Goal: Task Accomplishment & Management: Manage account settings

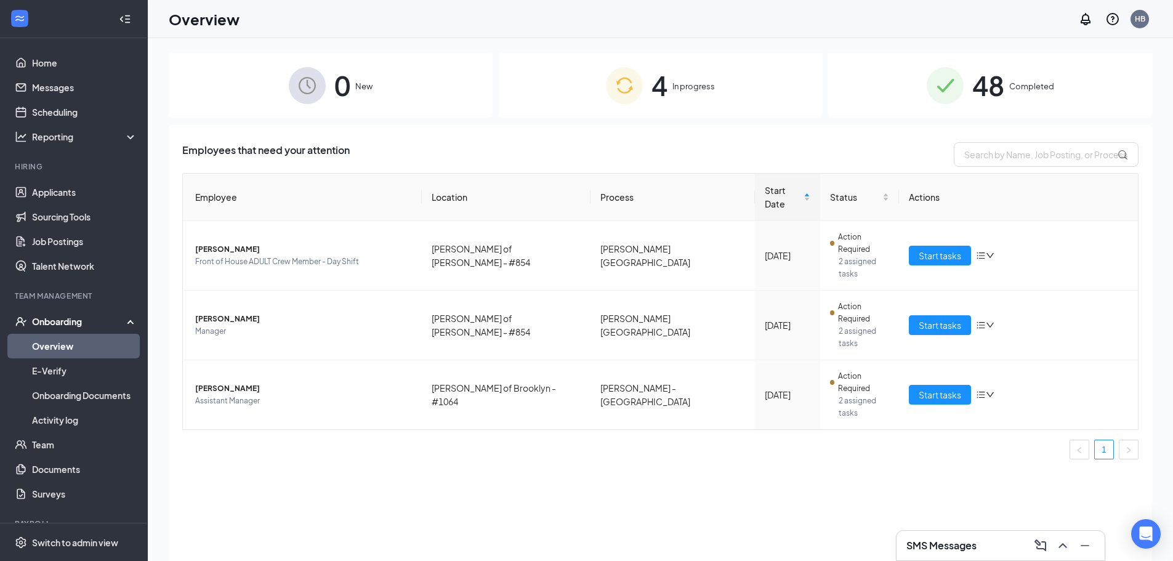
click at [529, 108] on div "4 In progress" at bounding box center [661, 85] width 324 height 65
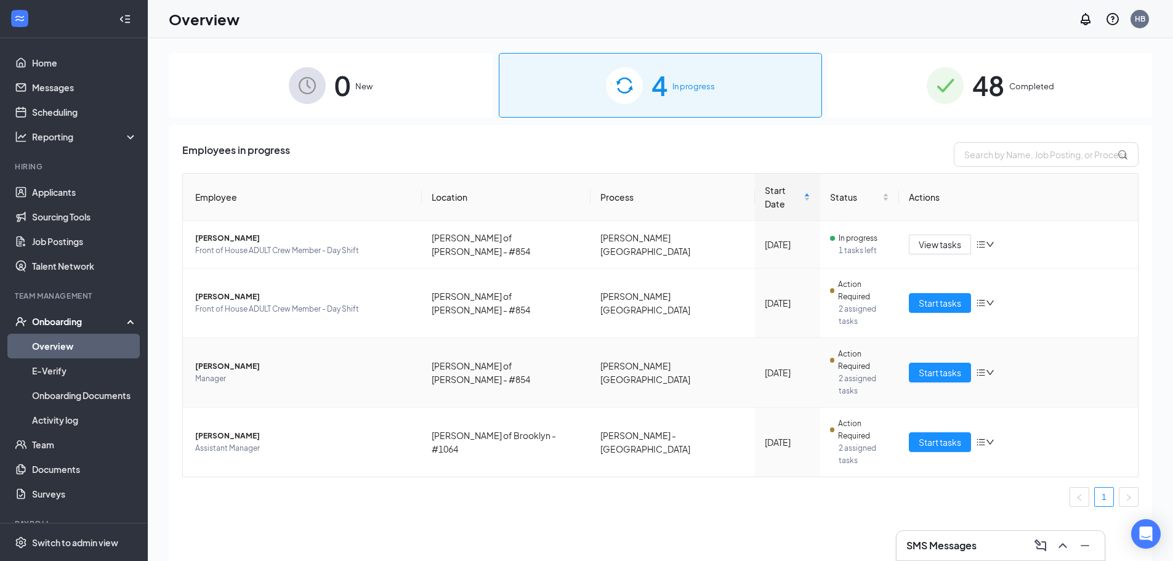
click at [251, 338] on td "[PERSON_NAME] Manager" at bounding box center [302, 373] width 239 height 70
click at [240, 360] on span "[PERSON_NAME]" at bounding box center [303, 366] width 217 height 12
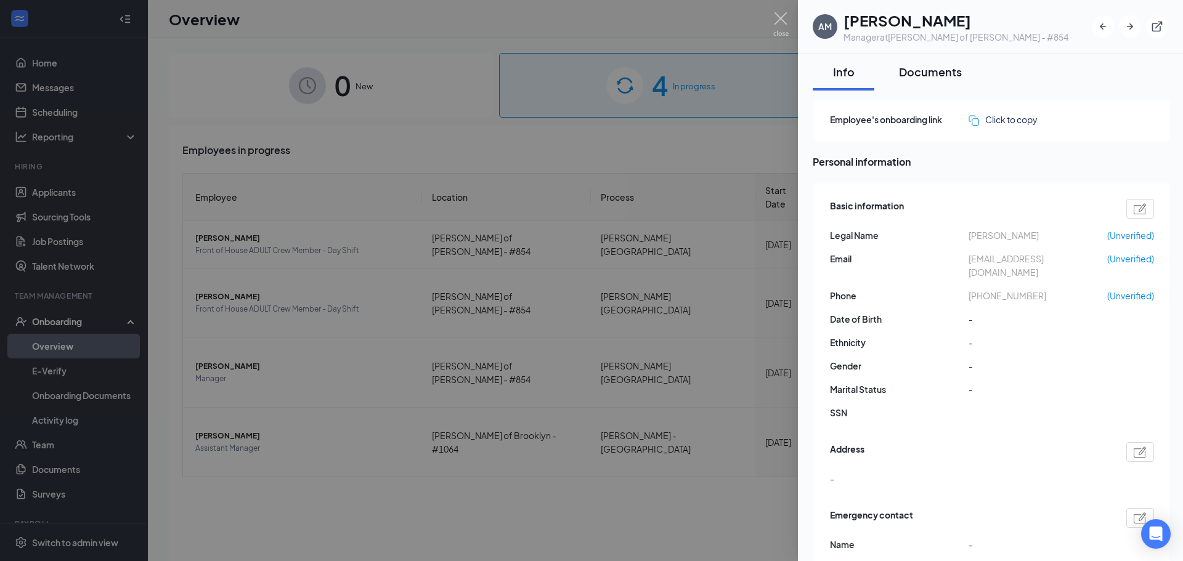
click at [931, 72] on div "Documents" at bounding box center [930, 71] width 63 height 15
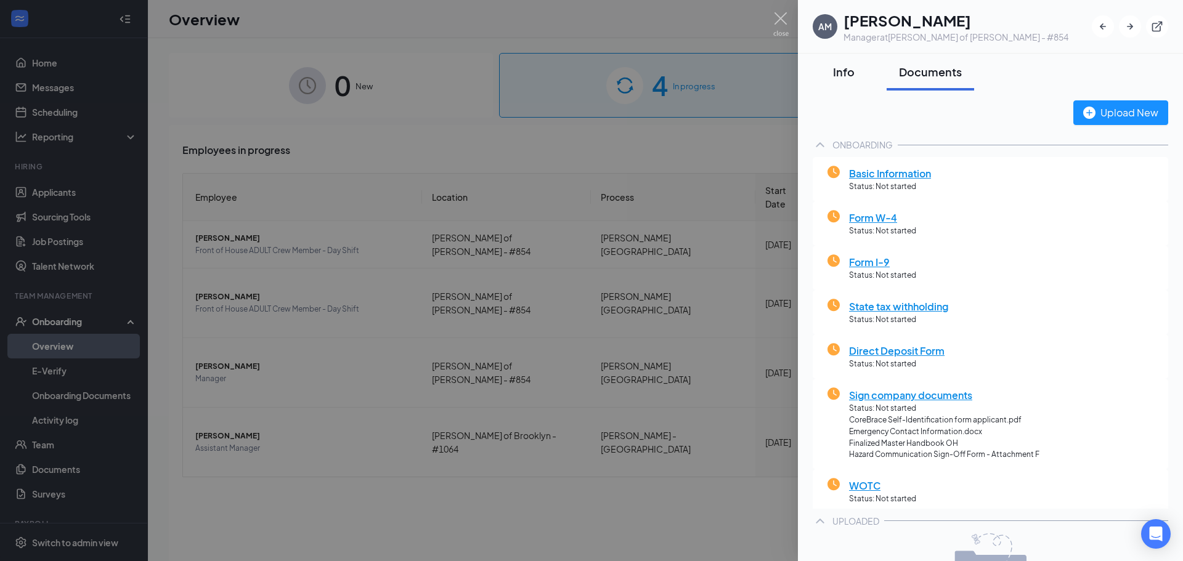
click at [849, 73] on div "Info" at bounding box center [843, 71] width 37 height 15
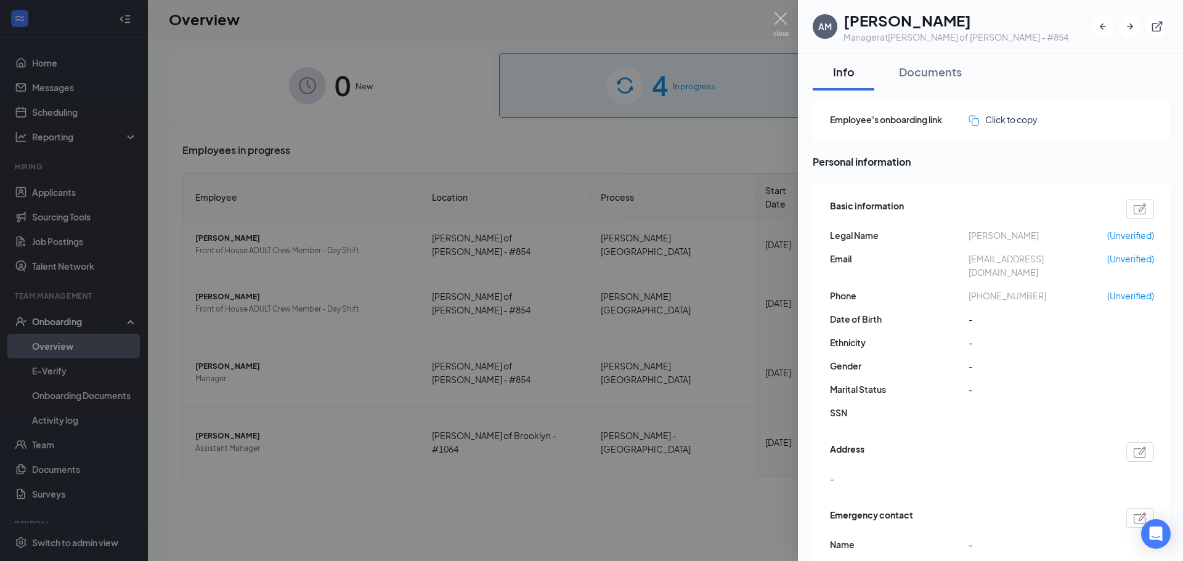
click at [247, 255] on div at bounding box center [591, 280] width 1183 height 561
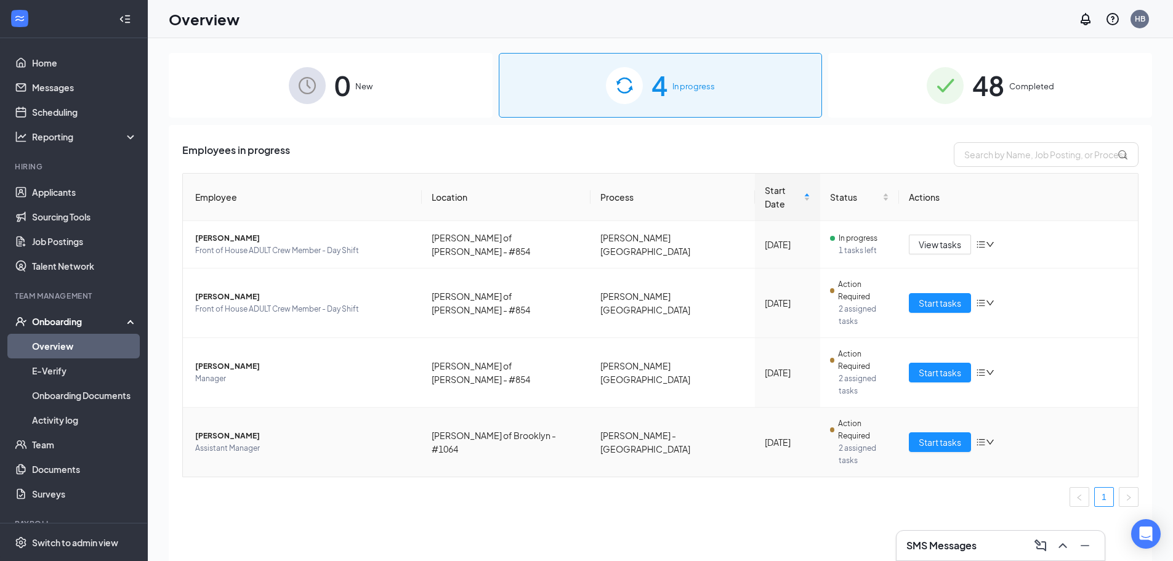
click at [277, 442] on span "Assistant Manager" at bounding box center [303, 448] width 217 height 12
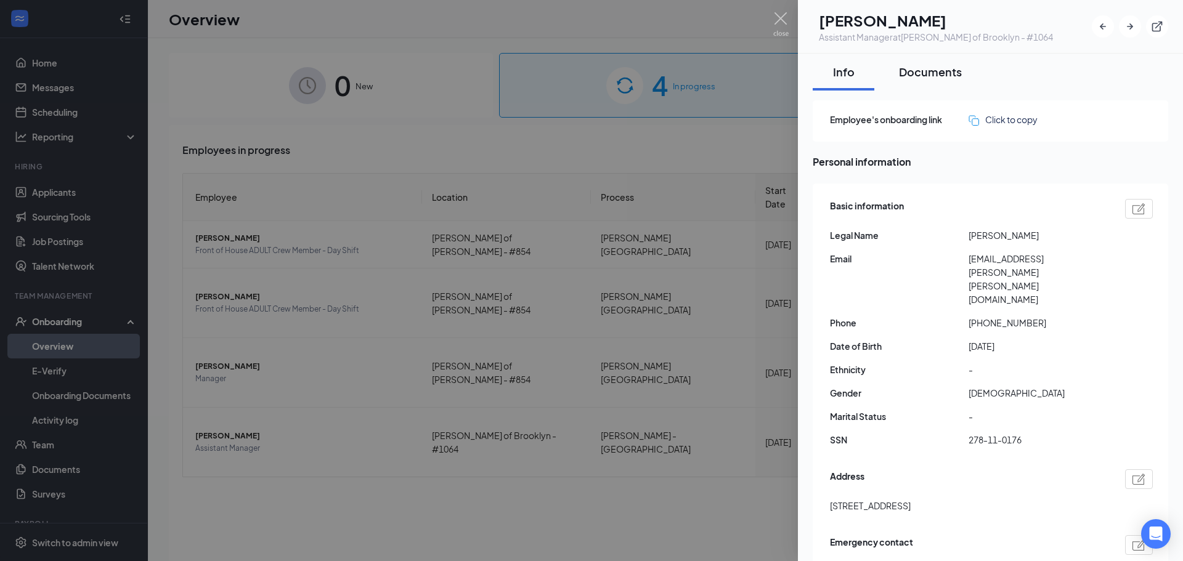
click at [889, 73] on button "Documents" at bounding box center [929, 72] width 87 height 37
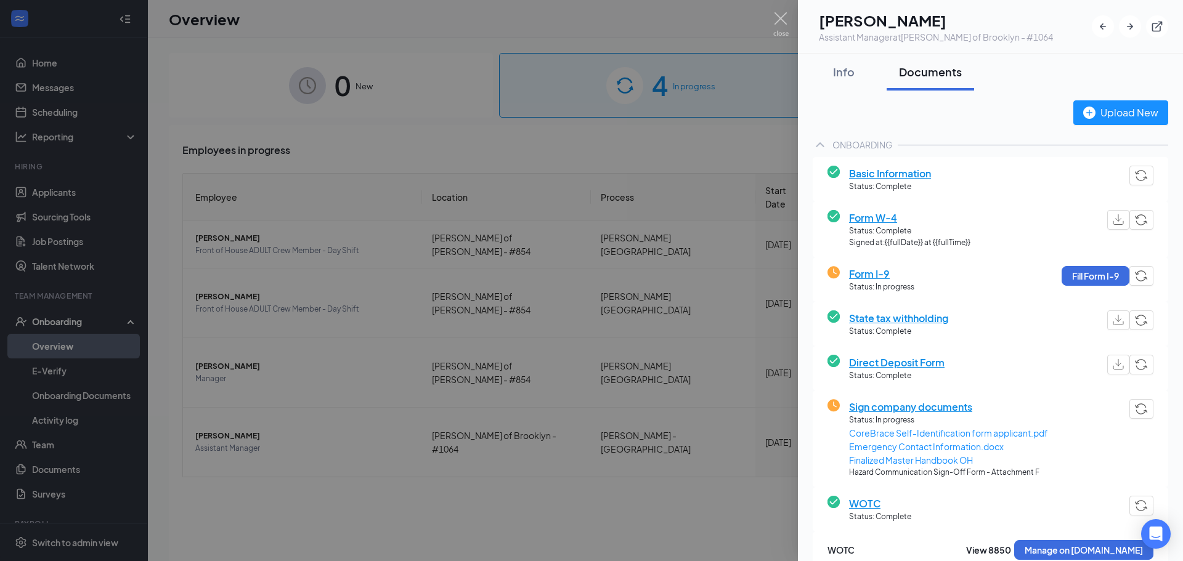
click at [329, 357] on div at bounding box center [591, 280] width 1183 height 561
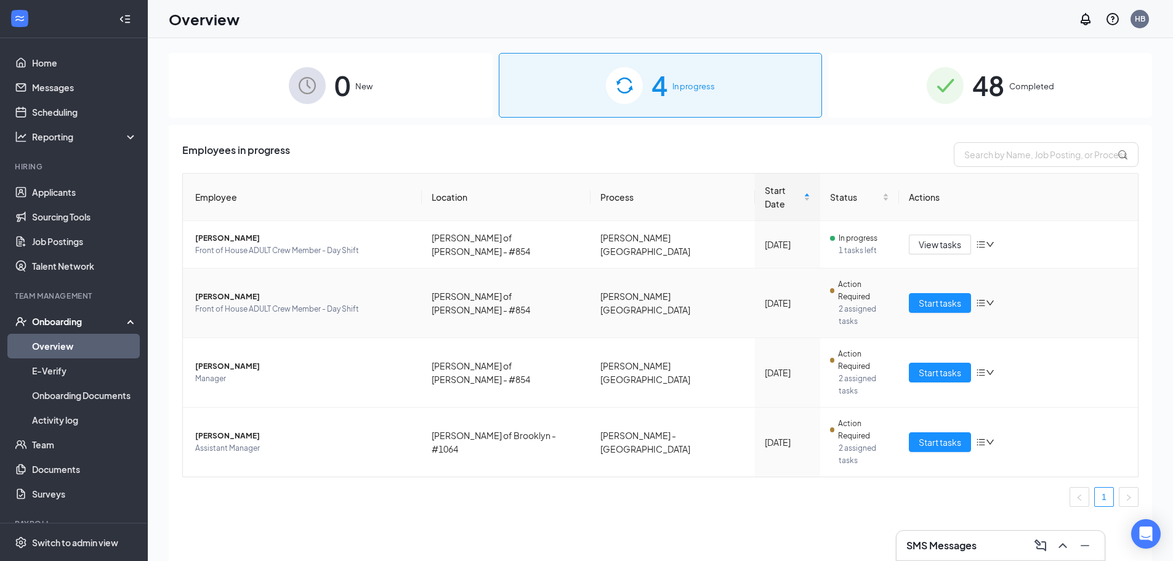
click at [252, 292] on td "[PERSON_NAME] Front of House ADULT Crew Member - Day Shift" at bounding box center [302, 304] width 239 height 70
click at [360, 303] on span "Front of House ADULT Crew Member - Day Shift" at bounding box center [303, 309] width 217 height 12
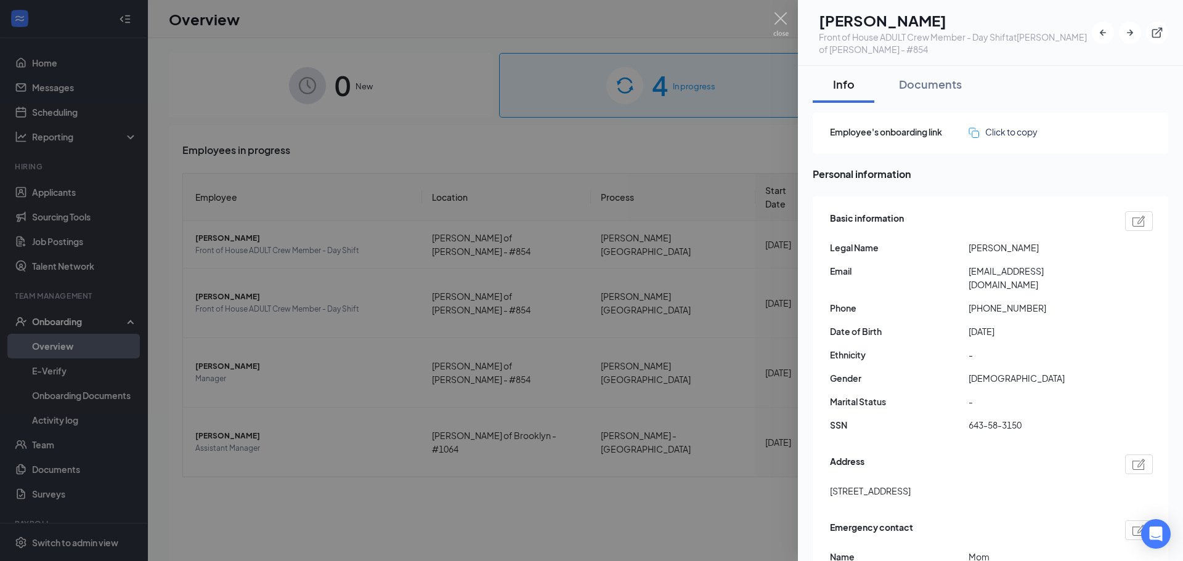
click at [915, 86] on div "Documents" at bounding box center [930, 83] width 63 height 15
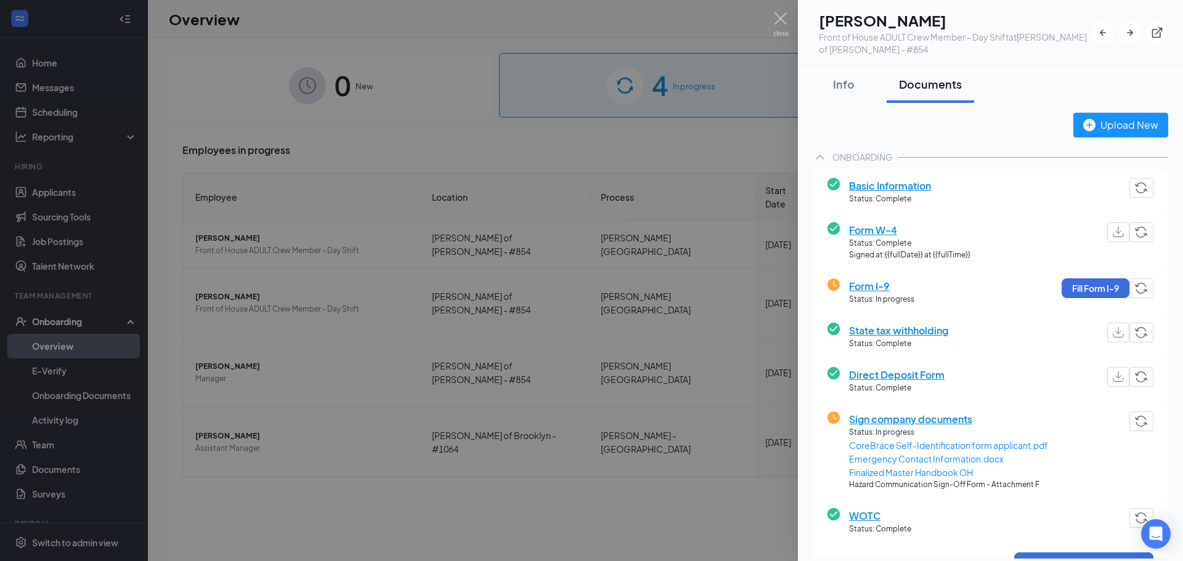
click at [439, 464] on div at bounding box center [591, 280] width 1183 height 561
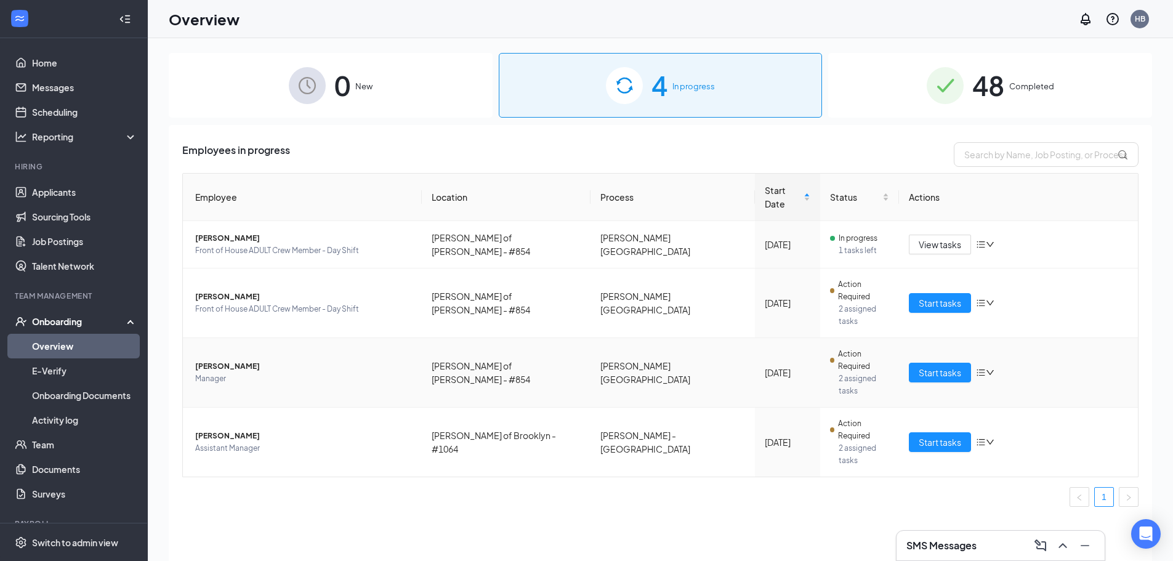
click at [261, 360] on span "[PERSON_NAME]" at bounding box center [303, 366] width 217 height 12
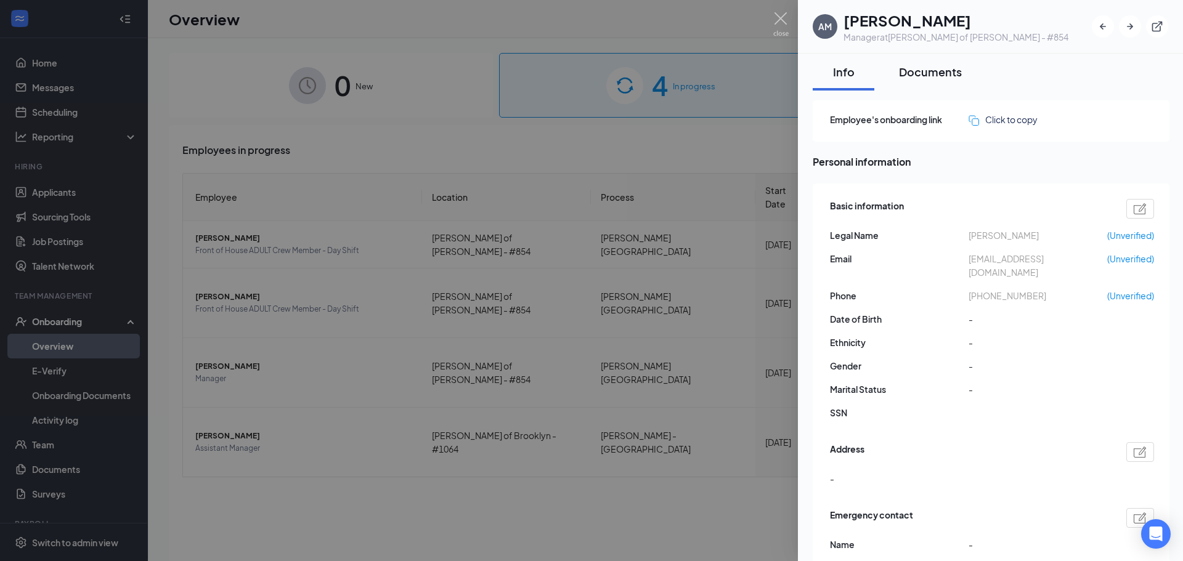
click at [955, 79] on div "Documents" at bounding box center [930, 71] width 63 height 15
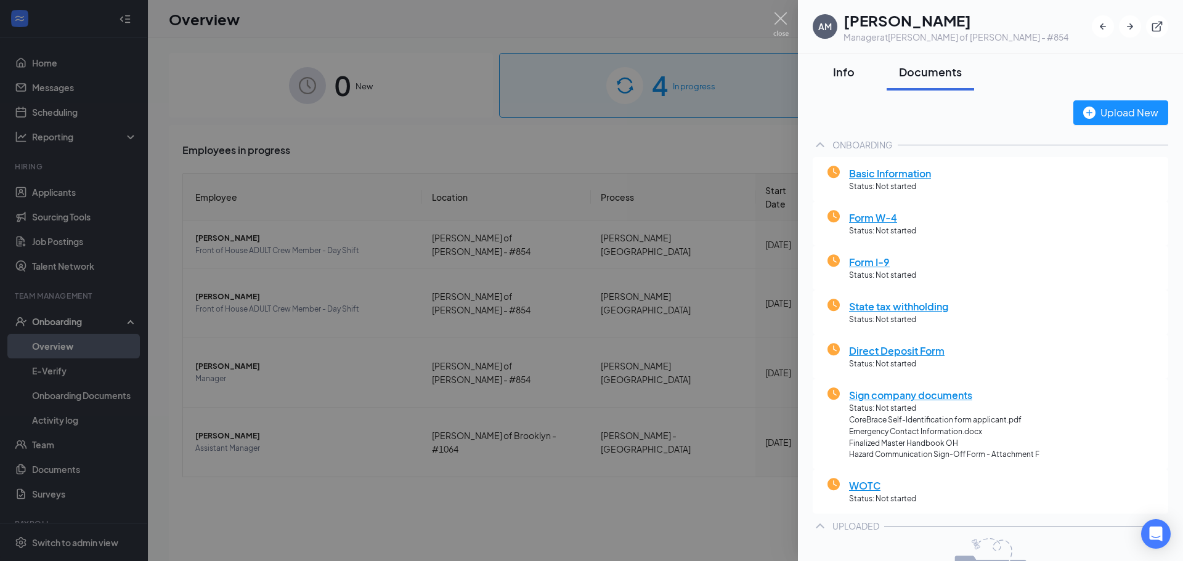
click at [849, 67] on div "Info" at bounding box center [843, 71] width 37 height 15
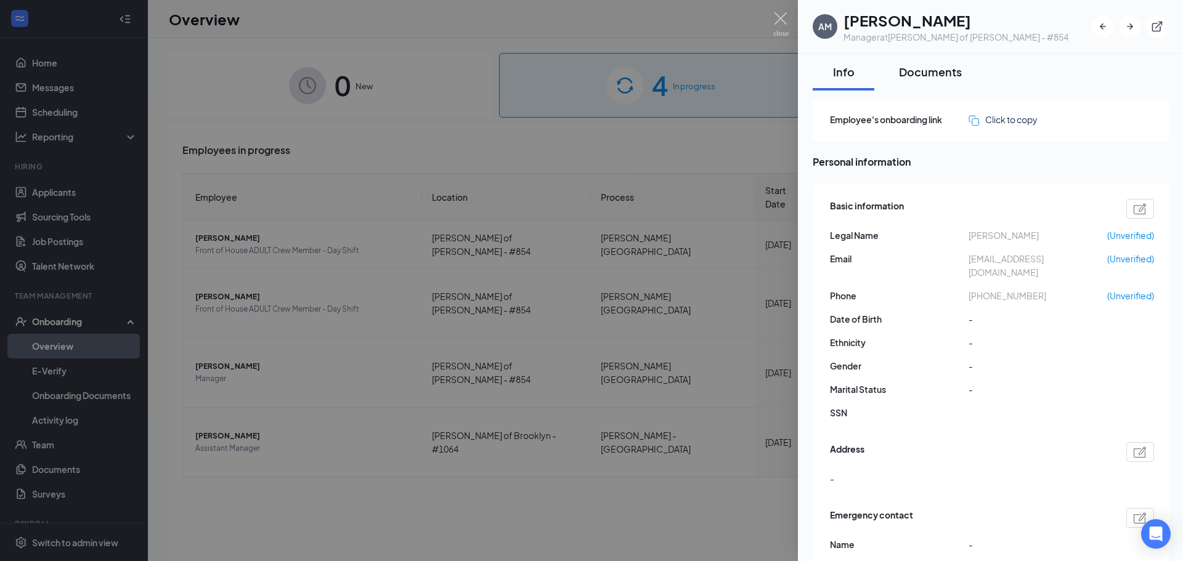
click at [926, 90] on button "Documents" at bounding box center [929, 72] width 87 height 37
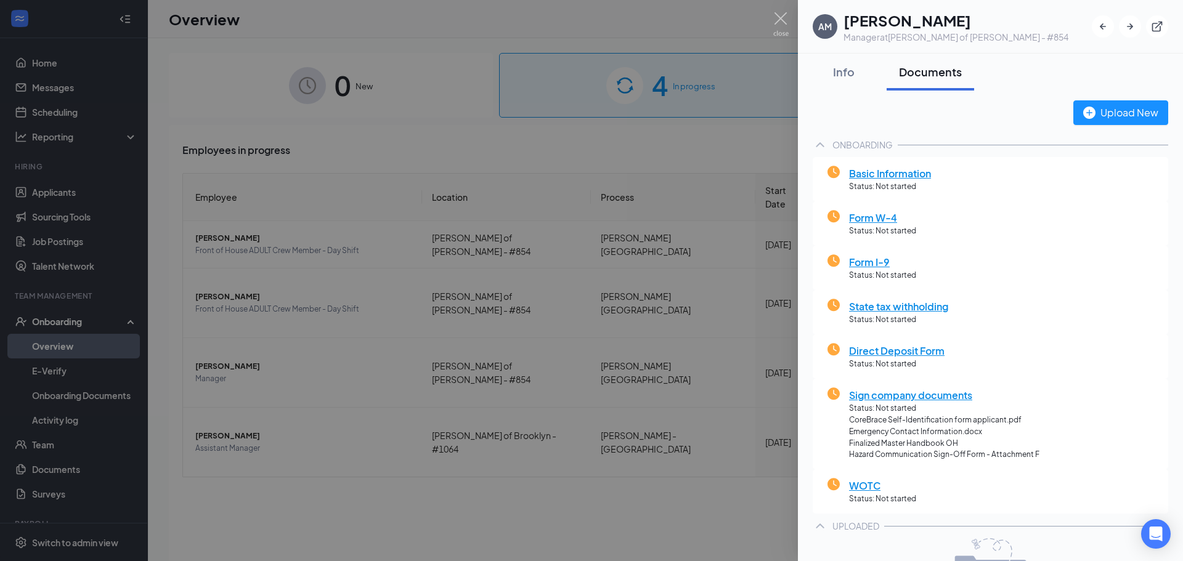
click at [731, 165] on div at bounding box center [591, 280] width 1183 height 561
